Goal: Information Seeking & Learning: Find specific fact

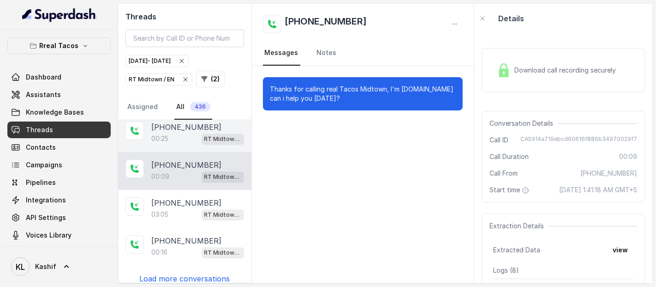
click at [167, 132] on div "00:25 RT Midtown / EN" at bounding box center [197, 138] width 93 height 12
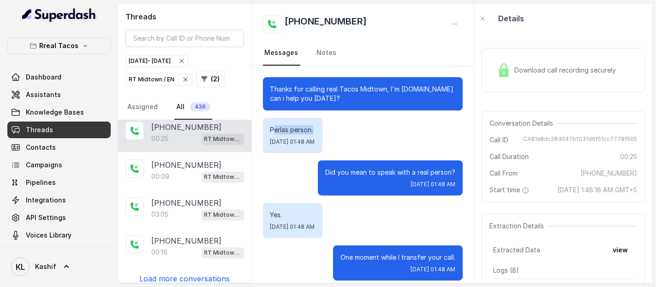
click at [279, 128] on p "Perlas person." at bounding box center [293, 129] width 45 height 9
click at [275, 129] on p "Perlas person." at bounding box center [293, 129] width 45 height 9
drag, startPoint x: 269, startPoint y: 130, endPoint x: 310, endPoint y: 131, distance: 41.1
click at [310, 131] on div "Perlas person. [DATE] 01:48 AM" at bounding box center [293, 135] width 60 height 35
click at [392, 134] on div "Perlas person. [DATE] 01:48 AM" at bounding box center [363, 135] width 200 height 35
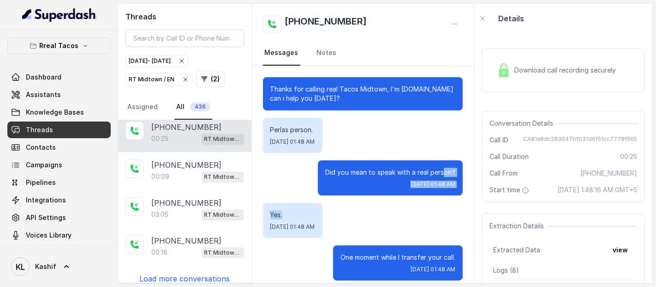
drag, startPoint x: 439, startPoint y: 176, endPoint x: 286, endPoint y: 211, distance: 156.9
click at [286, 211] on div "Thanks for calling real Tacos Midtown, I'm [DOMAIN_NAME] can i help you [DATE]?…" at bounding box center [363, 178] width 222 height 225
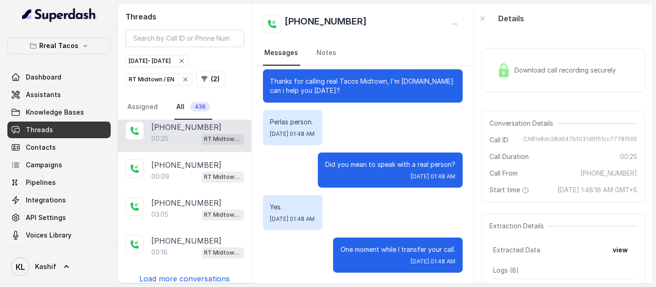
click at [435, 103] on div "Thanks for calling real Tacos Midtown, I'm [DOMAIN_NAME] can i help you [DATE]?…" at bounding box center [363, 170] width 222 height 225
drag, startPoint x: 530, startPoint y: 187, endPoint x: 556, endPoint y: 202, distance: 29.8
click at [558, 194] on span "[DATE] 1:48:16 AM GMT+5" at bounding box center [598, 189] width 80 height 9
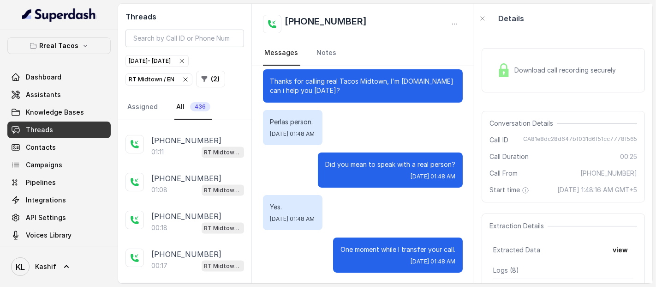
scroll to position [1174, 0]
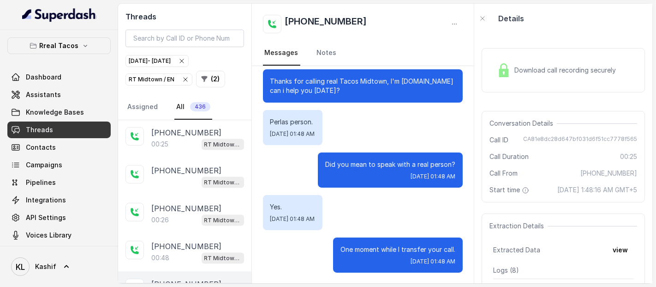
click at [174, 278] on p "[PHONE_NUMBER]" at bounding box center [186, 283] width 70 height 11
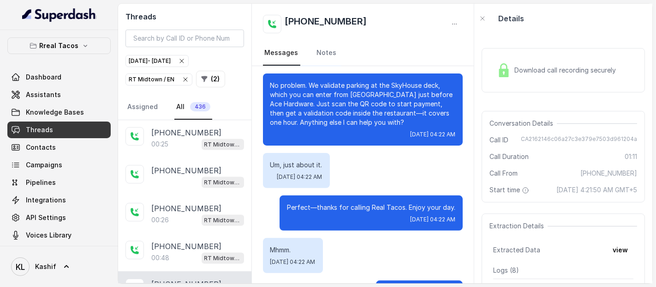
scroll to position [284, 0]
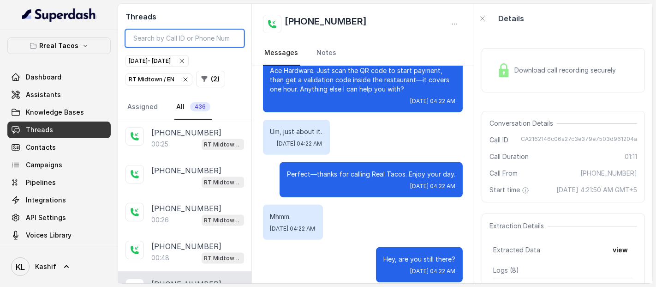
click at [188, 40] on input "search" at bounding box center [185, 39] width 119 height 18
paste input "CA1fa87005878a40680fc906e12246453c"
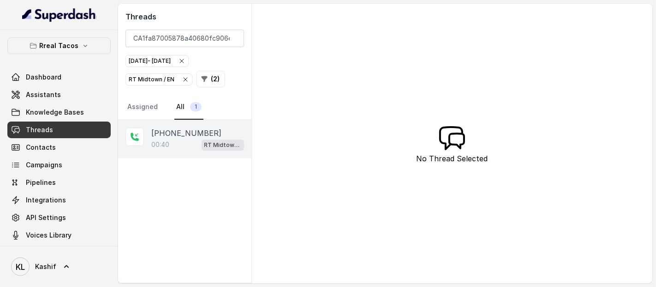
click at [178, 124] on div "[PHONE_NUMBER]:40 RT Midtown / EN" at bounding box center [184, 139] width 133 height 38
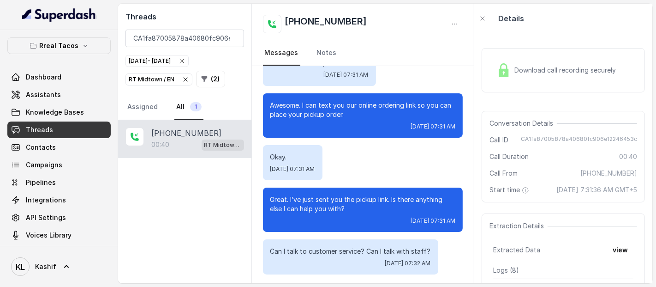
scroll to position [68, 0]
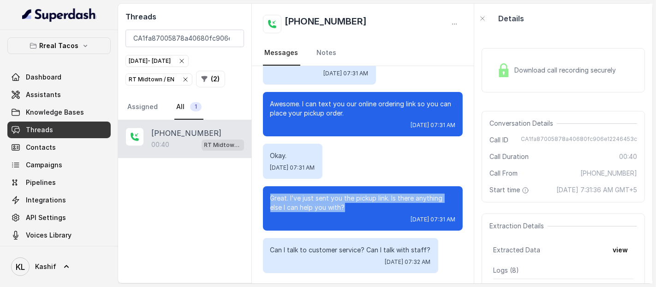
drag, startPoint x: 272, startPoint y: 199, endPoint x: 330, endPoint y: 209, distance: 58.5
click at [330, 209] on p "Great. I’ve just sent you the pickup link. Is there anything else I can help yo…" at bounding box center [364, 202] width 186 height 18
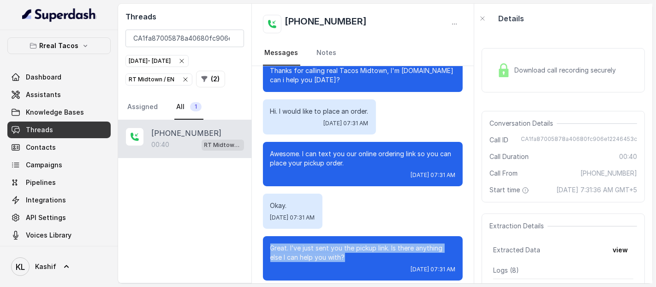
scroll to position [18, 0]
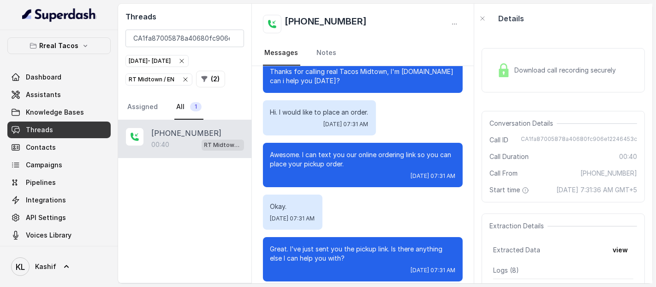
click at [529, 60] on div "Download call recording securely" at bounding box center [556, 70] width 126 height 21
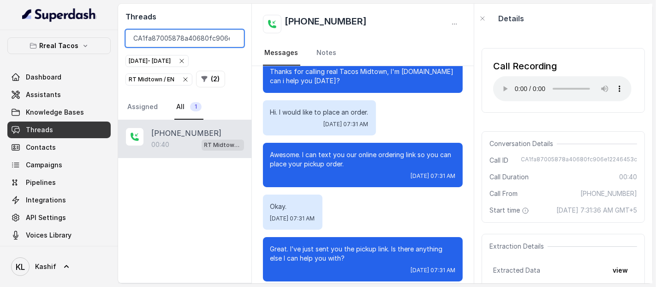
click at [218, 43] on input "CA1fa87005878a40680fc906e12246453c" at bounding box center [185, 39] width 119 height 18
paste input "ae3567e200c9ab5b338f99e903232350"
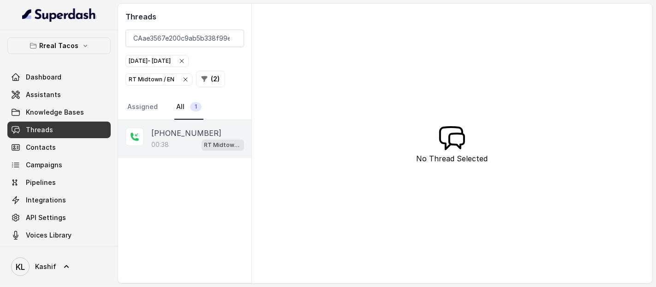
click at [182, 138] on div "00:38 RT Midtown / EN" at bounding box center [197, 144] width 93 height 12
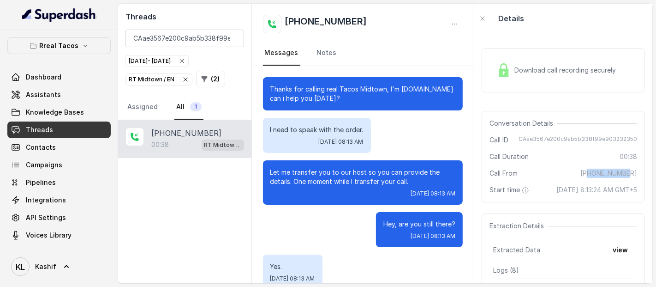
drag, startPoint x: 594, startPoint y: 174, endPoint x: 631, endPoint y: 175, distance: 37.9
click at [631, 175] on div "Conversation Details Call ID CAae3567e200c9ab5b338f99e903232350 Call Duration 0…" at bounding box center [563, 156] width 163 height 91
click at [594, 170] on span "[PHONE_NUMBER]" at bounding box center [609, 172] width 57 height 9
drag, startPoint x: 592, startPoint y: 173, endPoint x: 630, endPoint y: 173, distance: 38.3
click at [630, 173] on div "Conversation Details Call ID CAae3567e200c9ab5b338f99e903232350 Call Duration 0…" at bounding box center [563, 156] width 163 height 91
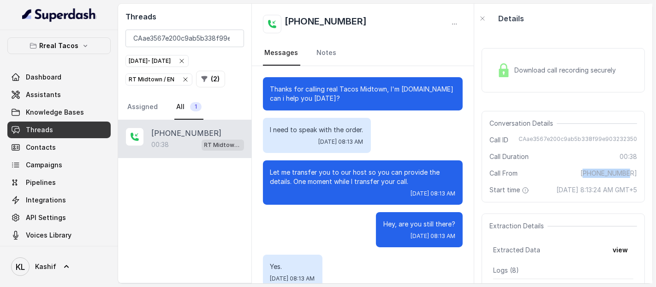
copy span "19415264842"
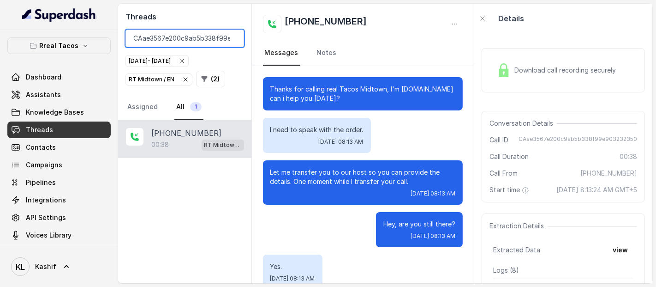
click at [203, 36] on input "CAae3567e200c9ab5b338f99e903232350" at bounding box center [185, 39] width 119 height 18
paste input "19415264842"
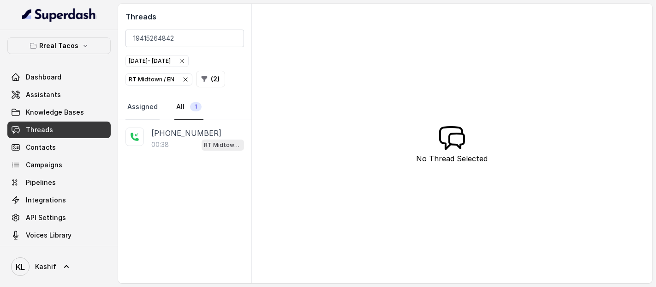
click at [145, 104] on link "Assigned" at bounding box center [143, 107] width 34 height 25
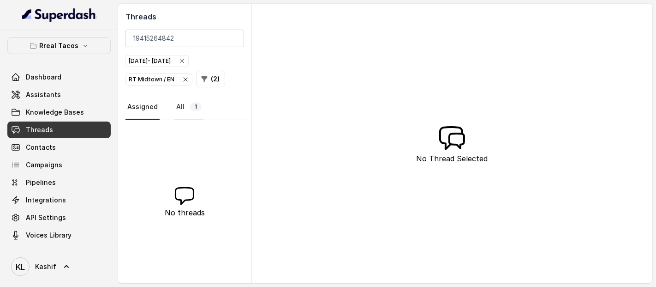
click at [182, 106] on link "All 1" at bounding box center [188, 107] width 29 height 25
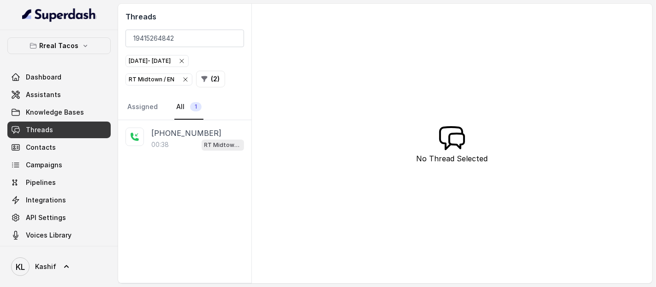
click at [184, 60] on icon "button" at bounding box center [182, 61] width 4 height 4
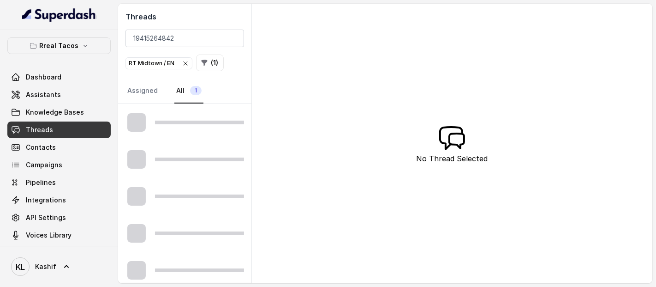
click at [182, 62] on icon "button" at bounding box center [185, 63] width 7 height 7
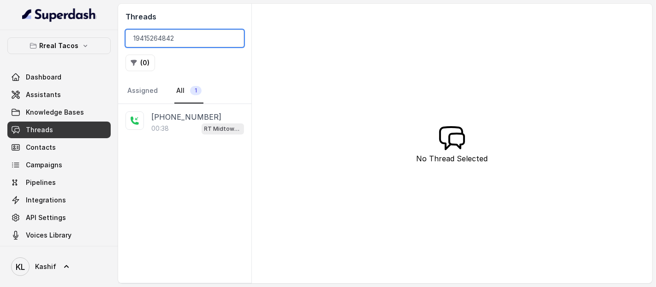
click at [183, 35] on input "19415264842" at bounding box center [185, 39] width 119 height 18
paste input "CAe9e536b43a19c08c2fd2df04813048ae"
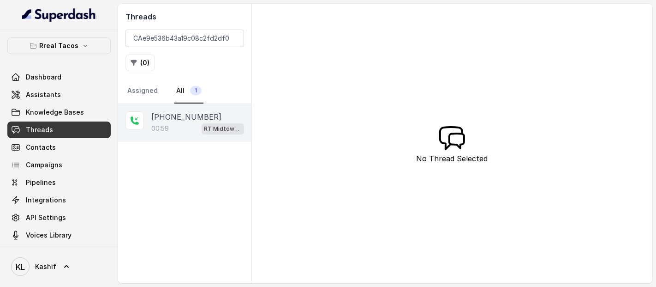
click at [168, 117] on p "[PHONE_NUMBER]" at bounding box center [186, 116] width 70 height 11
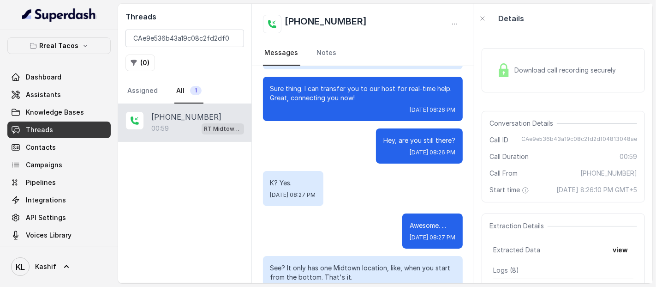
scroll to position [393, 0]
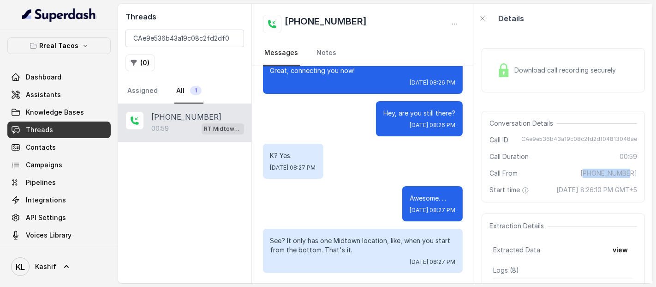
drag, startPoint x: 593, startPoint y: 174, endPoint x: 639, endPoint y: 174, distance: 46.2
click at [639, 174] on div "Download call recording securely Conversation Details Call ID CAe9e536b43a19c08…" at bounding box center [564, 158] width 178 height 250
copy span "16786027072"
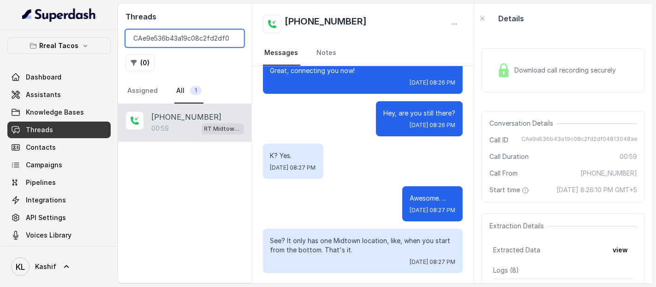
click at [197, 38] on input "CAe9e536b43a19c08c2fd2df04813048ae" at bounding box center [185, 39] width 119 height 18
paste input "16786027072"
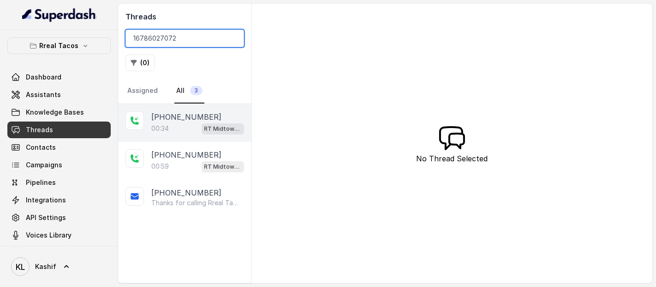
type input "16786027072"
click at [179, 120] on p "[PHONE_NUMBER]" at bounding box center [186, 116] width 70 height 11
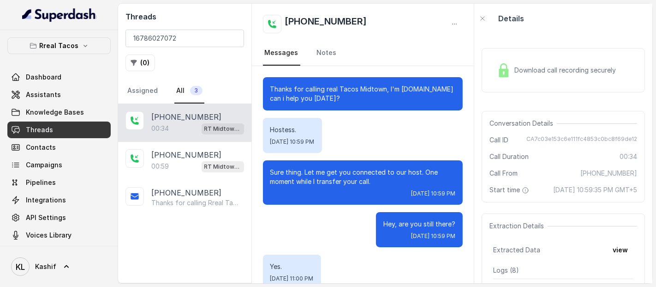
scroll to position [68, 0]
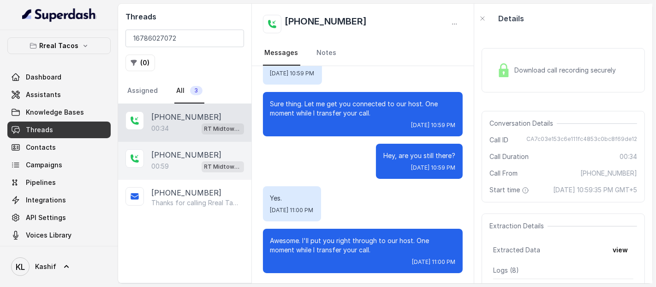
click at [182, 166] on div "00:59 RT Midtown / EN" at bounding box center [197, 166] width 93 height 12
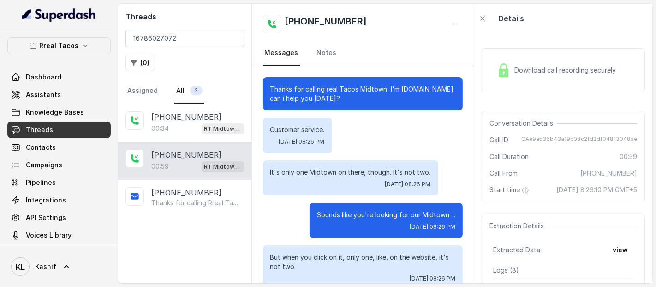
scroll to position [393, 0]
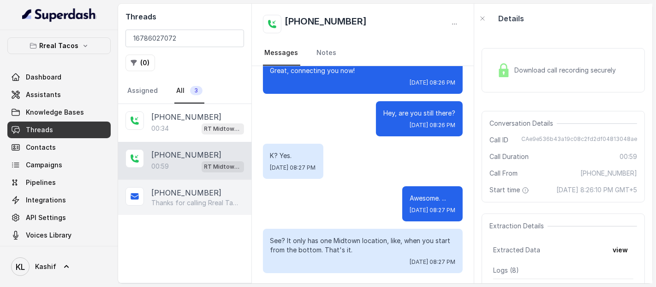
click at [195, 210] on div "[PHONE_NUMBER] Thanks for calling Rreal Tacos! Complete this form for any type …" at bounding box center [184, 197] width 133 height 35
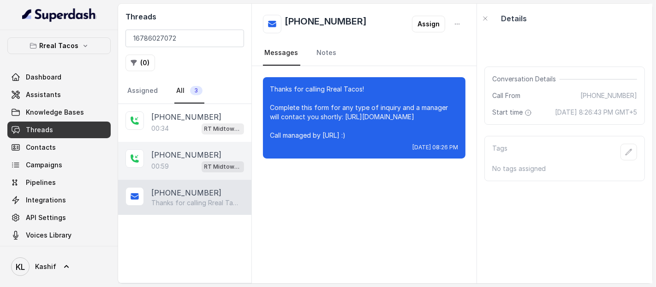
click at [191, 152] on p "[PHONE_NUMBER]" at bounding box center [186, 154] width 70 height 11
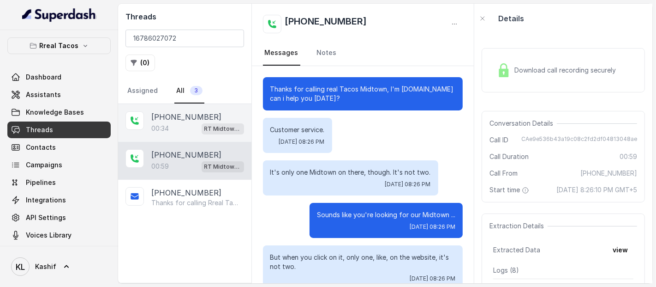
click at [186, 130] on div "00:34 RT Midtown / EN" at bounding box center [197, 128] width 93 height 12
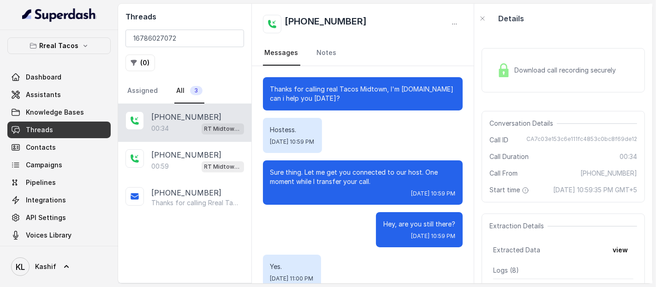
scroll to position [68, 0]
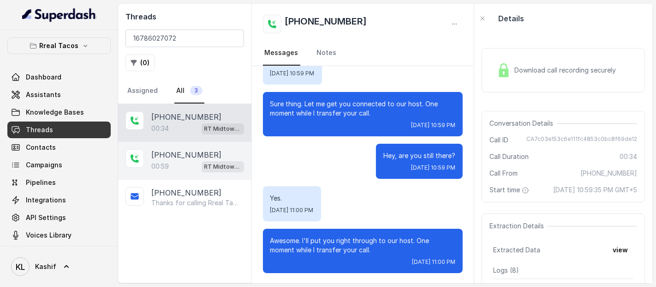
click at [174, 169] on div "00:59 RT Midtown / EN" at bounding box center [197, 166] width 93 height 12
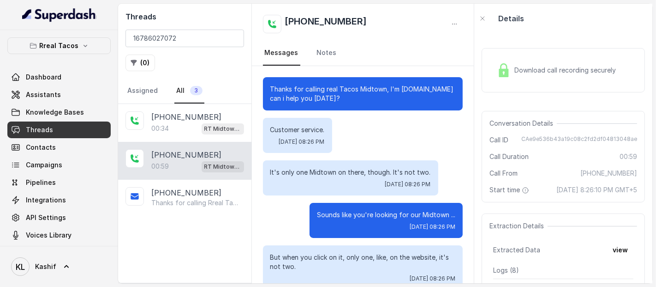
drag, startPoint x: 589, startPoint y: 192, endPoint x: 647, endPoint y: 186, distance: 57.5
click at [647, 186] on div "Download call recording securely Conversation Details Call ID CAe9e536b43a19c08…" at bounding box center [564, 158] width 178 height 250
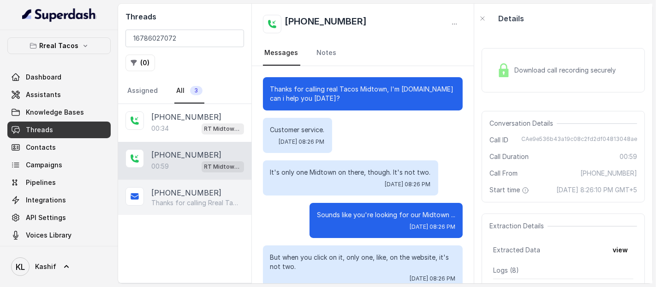
click at [186, 194] on p "[PHONE_NUMBER]" at bounding box center [186, 192] width 70 height 11
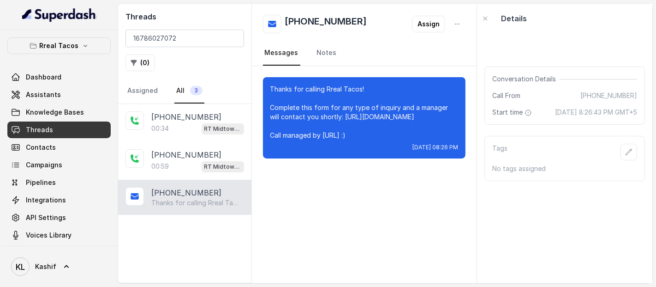
drag, startPoint x: 590, startPoint y: 111, endPoint x: 631, endPoint y: 113, distance: 41.6
click at [631, 113] on div "Conversation Details Call From [PHONE_NUMBER] Start time [DATE] 8:26:43 PM GMT+5" at bounding box center [565, 95] width 161 height 58
click at [601, 117] on span "[DATE] 8:26:43 PM GMT+5" at bounding box center [596, 112] width 82 height 9
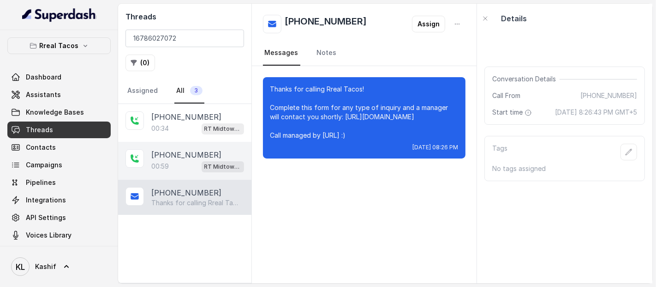
click at [167, 157] on p "[PHONE_NUMBER]" at bounding box center [186, 154] width 70 height 11
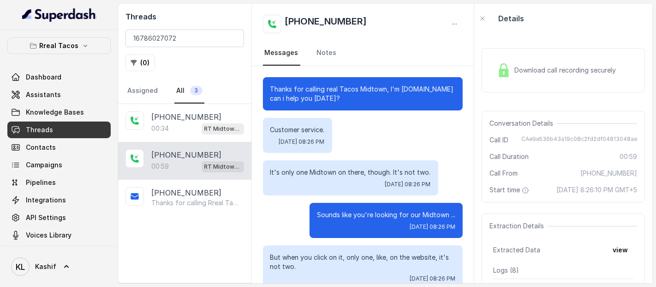
scroll to position [393, 0]
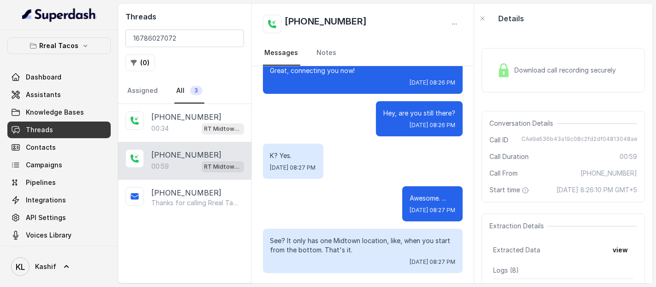
drag, startPoint x: 591, startPoint y: 192, endPoint x: 623, endPoint y: 190, distance: 31.9
click at [623, 190] on span "[DATE] 8:26:10 PM GMT+5" at bounding box center [597, 189] width 81 height 9
drag, startPoint x: 623, startPoint y: 190, endPoint x: 625, endPoint y: 202, distance: 12.2
click at [625, 194] on span "[DATE] 8:26:10 PM GMT+5" at bounding box center [597, 189] width 81 height 9
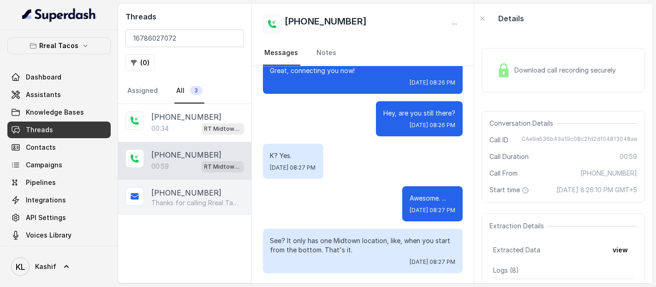
click at [203, 206] on div "[PHONE_NUMBER] Thanks for calling Rreal Tacos! Complete this form for any type …" at bounding box center [184, 197] width 133 height 35
